Goal: Transaction & Acquisition: Subscribe to service/newsletter

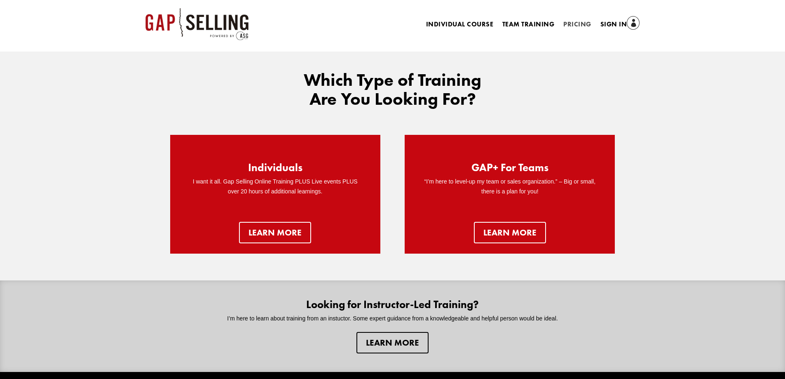
click at [582, 21] on link "Pricing" at bounding box center [577, 25] width 28 height 9
click at [473, 23] on link "Individual Course" at bounding box center [459, 25] width 67 height 9
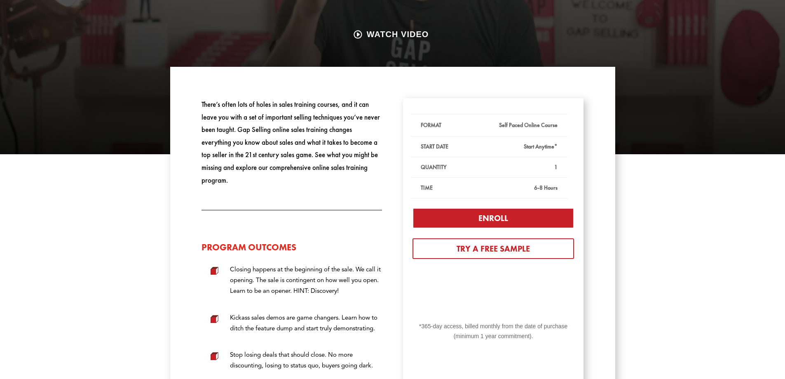
scroll to position [247, 0]
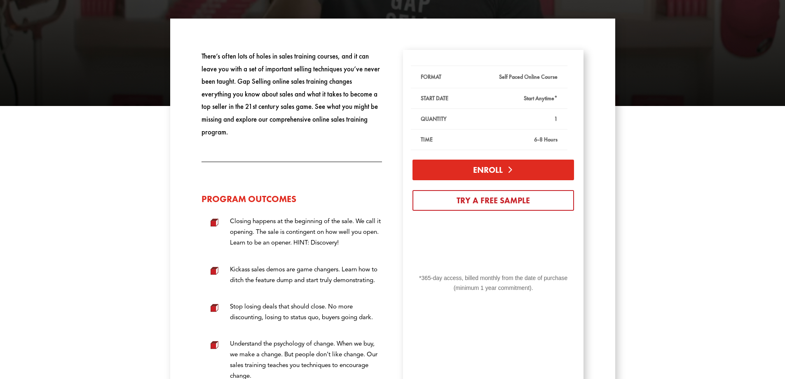
click at [496, 168] on link "Enroll" at bounding box center [492, 169] width 161 height 21
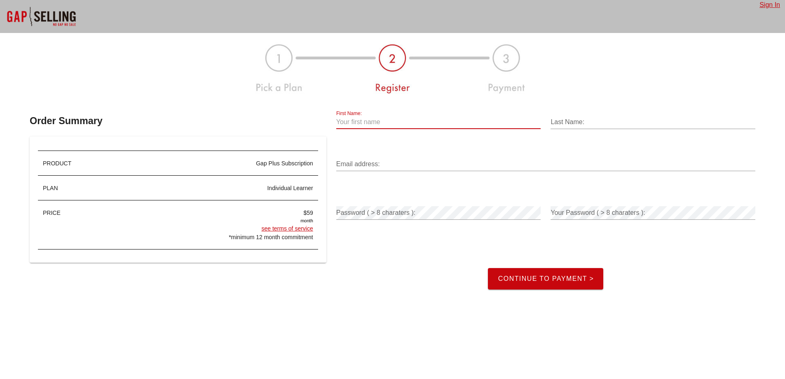
click at [366, 121] on input "First Name:" at bounding box center [438, 121] width 205 height 13
type input "Test"
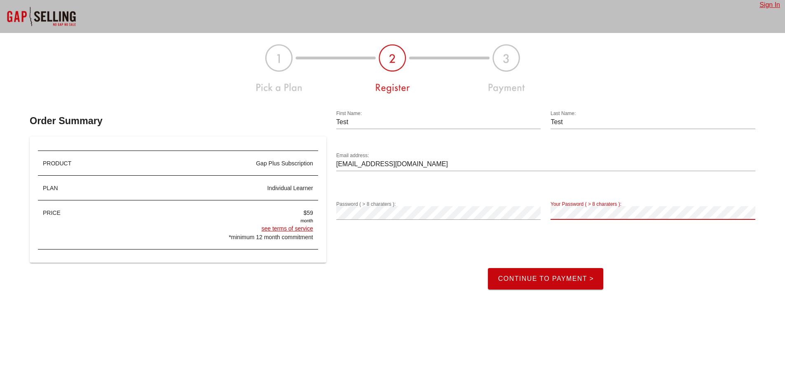
click at [506, 274] on button "Continue to Payment >" at bounding box center [545, 278] width 115 height 21
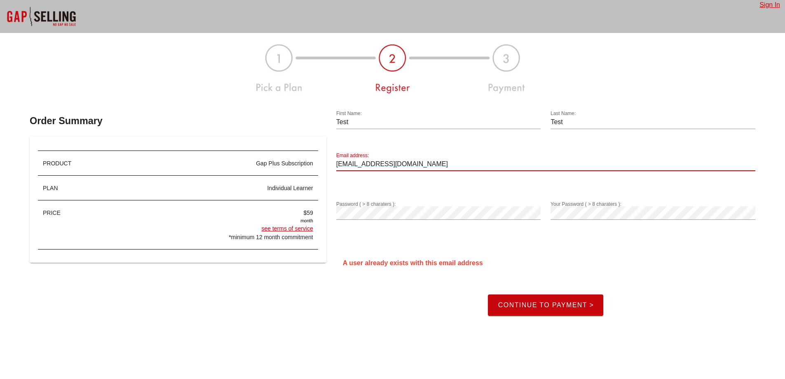
click at [348, 162] on input "test1@salesgrowth.com" at bounding box center [545, 163] width 419 height 13
click at [565, 300] on button "Continue to Payment >" at bounding box center [545, 304] width 115 height 21
click at [348, 165] on input "test2@salesgrowth.com" at bounding box center [545, 163] width 419 height 13
type input "test3@salesgrowth.com"
click at [563, 311] on button "Continue to Payment >" at bounding box center [545, 304] width 115 height 21
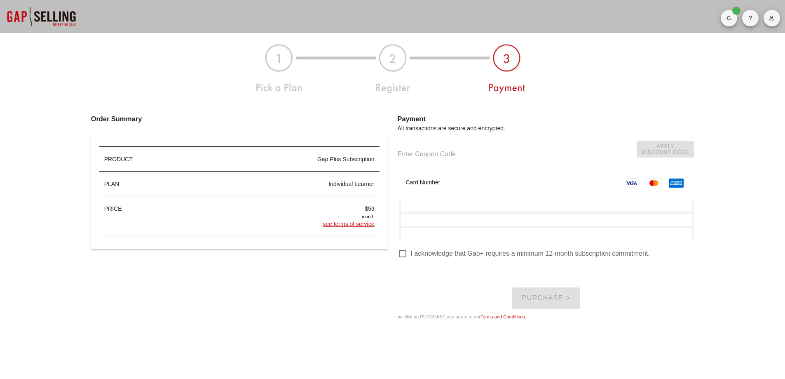
click at [736, 220] on div "Order Summary PRODUCT Gap Plus Subscription PLAN individual learner PRICE $59 m…" at bounding box center [392, 211] width 735 height 230
click at [402, 255] on div at bounding box center [402, 253] width 14 height 14
click at [402, 253] on div at bounding box center [402, 253] width 14 height 14
checkbox input "false"
